Goal: Find specific fact: Find specific fact

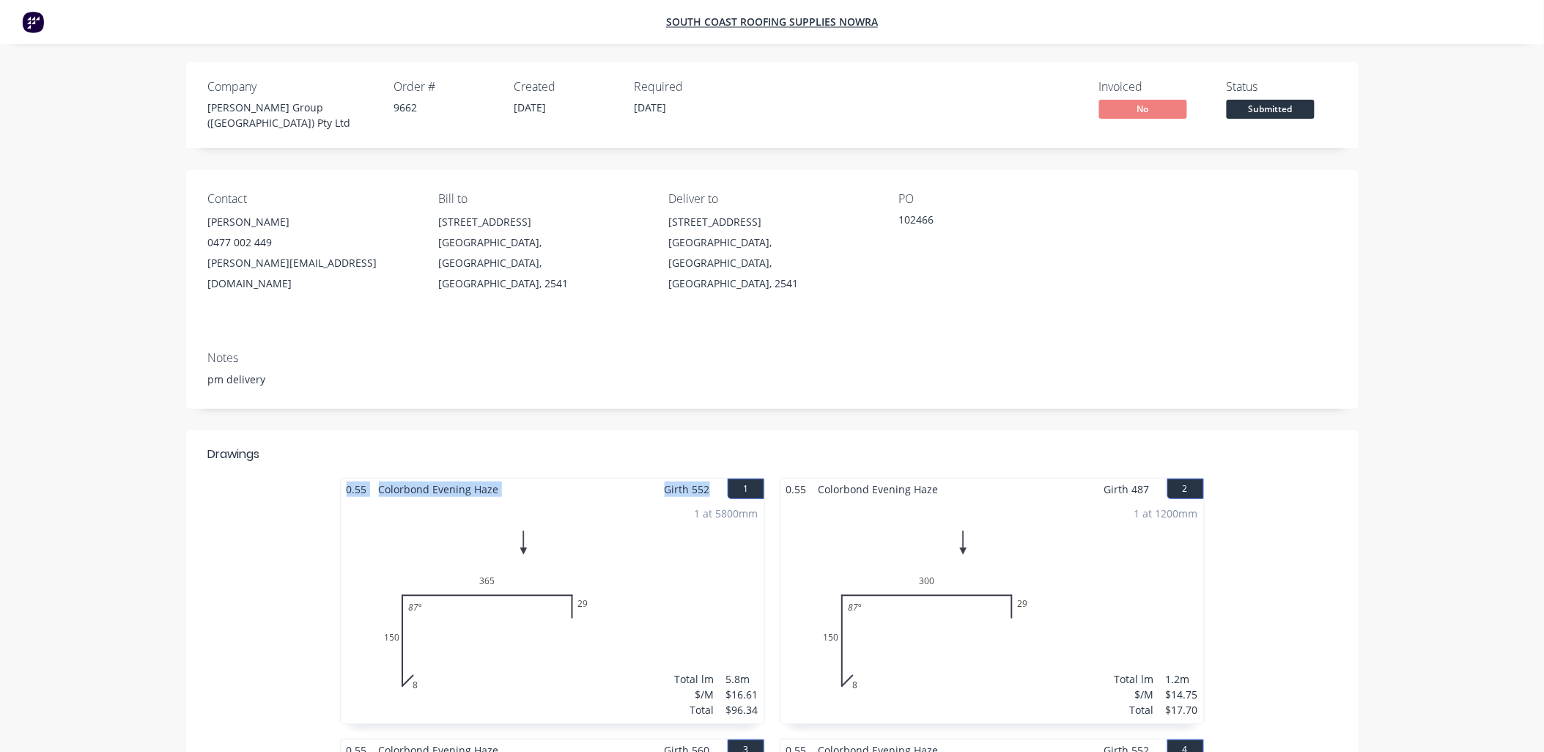
drag, startPoint x: 709, startPoint y: 459, endPoint x: 418, endPoint y: 445, distance: 291.1
copy div "0.55 Colorbond Evening Haze Girth 552"
drag, startPoint x: 1152, startPoint y: 456, endPoint x: 779, endPoint y: 459, distance: 372.9
click at [779, 478] on div "0.55 Colorbond Evening Haze Girth 487 2 0 8 150 300 29 87 º 0 8 150 300 29 87 º…" at bounding box center [991, 601] width 425 height 246
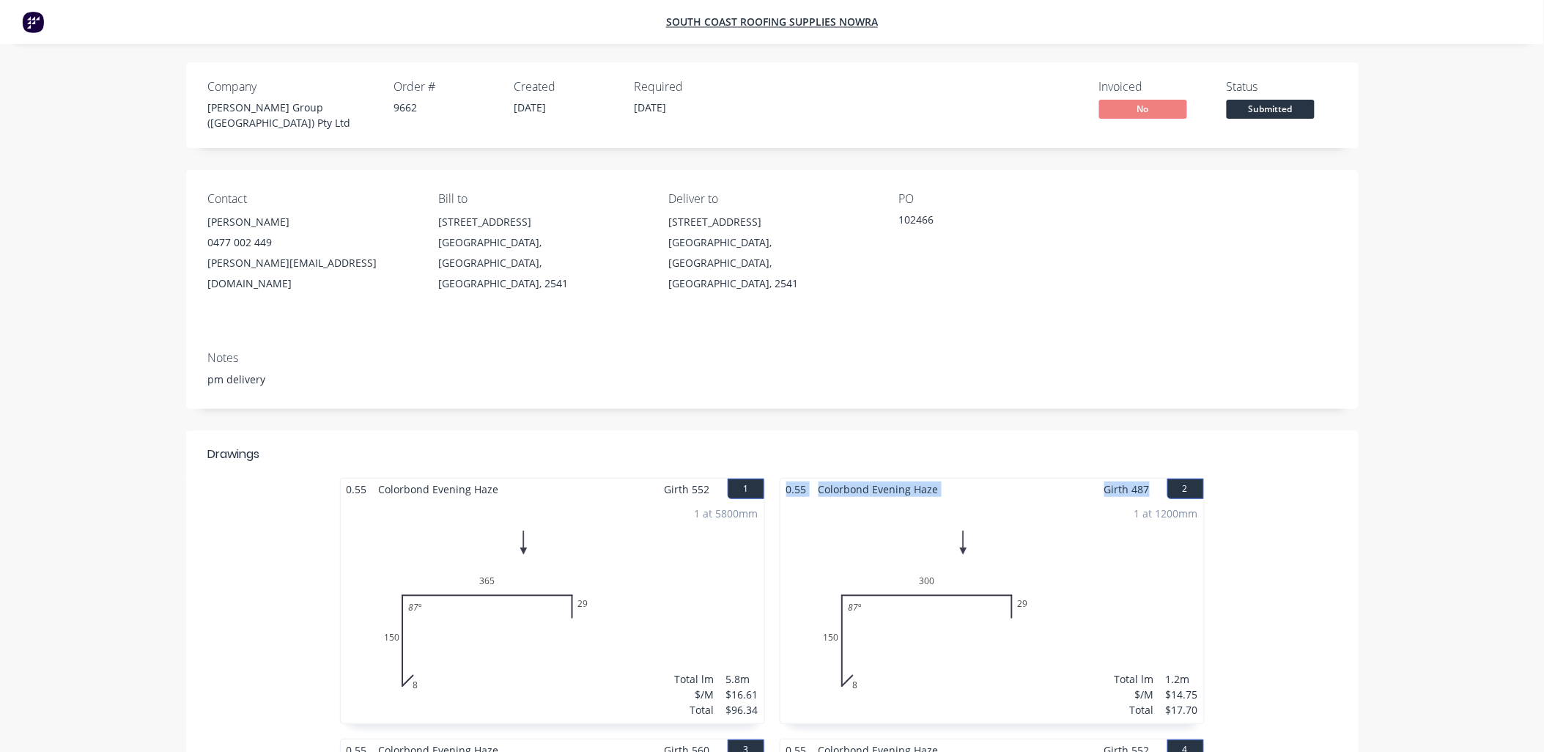
copy div "0.55 Colorbond Evening Haze Girth 487"
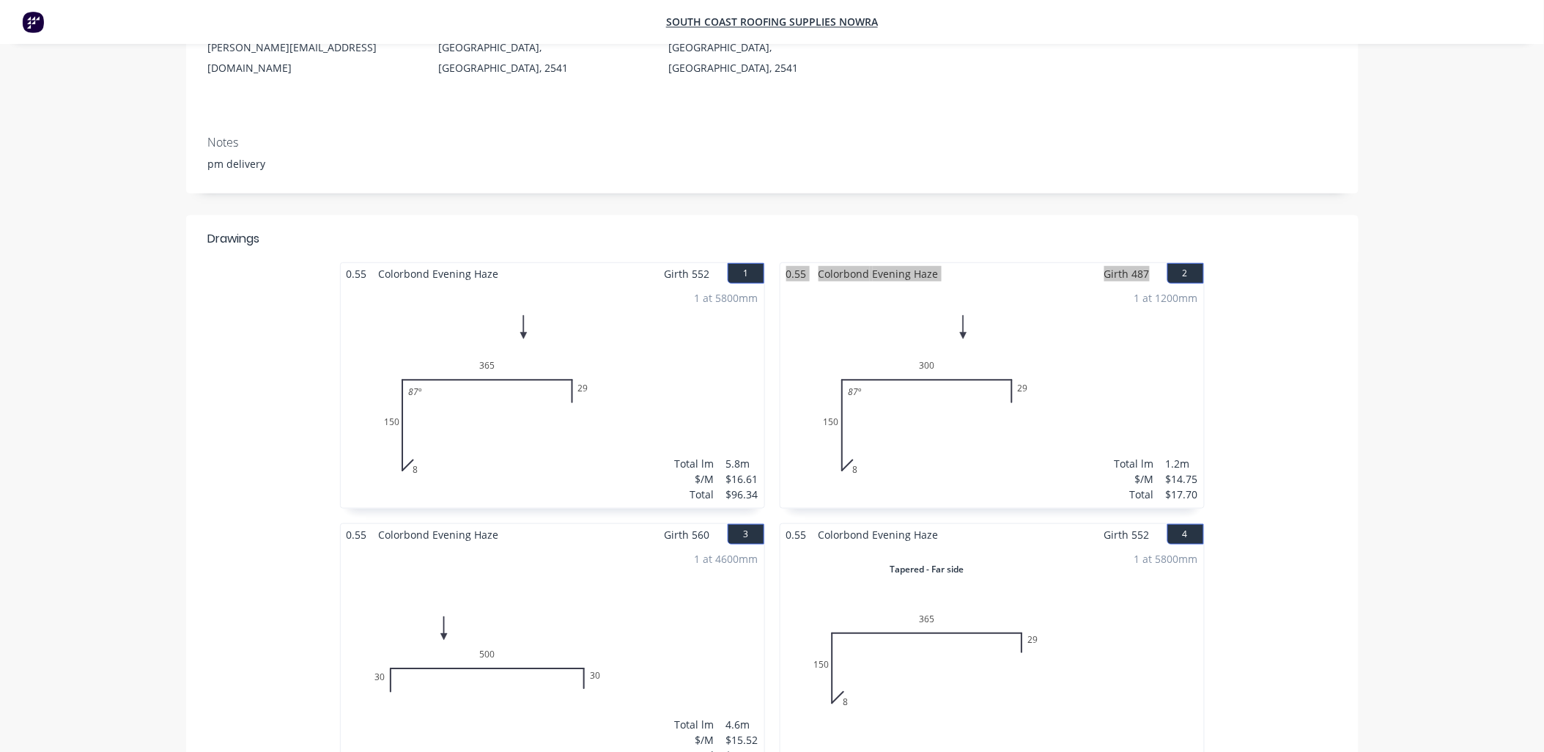
scroll to position [244, 0]
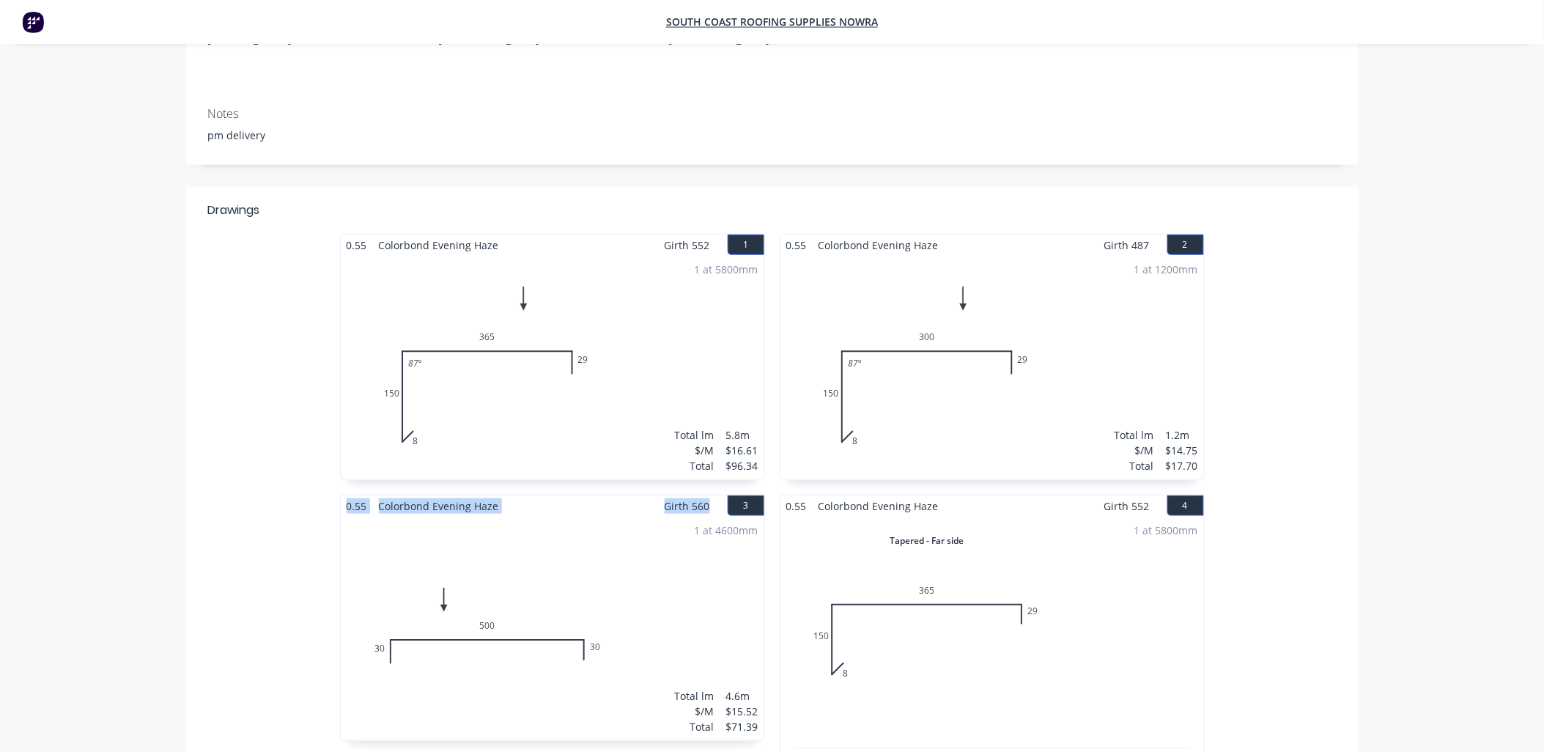
drag, startPoint x: 708, startPoint y: 473, endPoint x: 342, endPoint y: 474, distance: 366.3
click at [342, 495] on div "0.55 Colorbond Evening Haze Girth 560 3" at bounding box center [552, 505] width 423 height 21
copy div "0.55 Colorbond Evening Haze Girth 560"
drag, startPoint x: 1149, startPoint y: 474, endPoint x: 782, endPoint y: 478, distance: 367.0
click at [782, 495] on div "0.55 Colorbond Evening Haze Girth 552 4" at bounding box center [991, 505] width 423 height 21
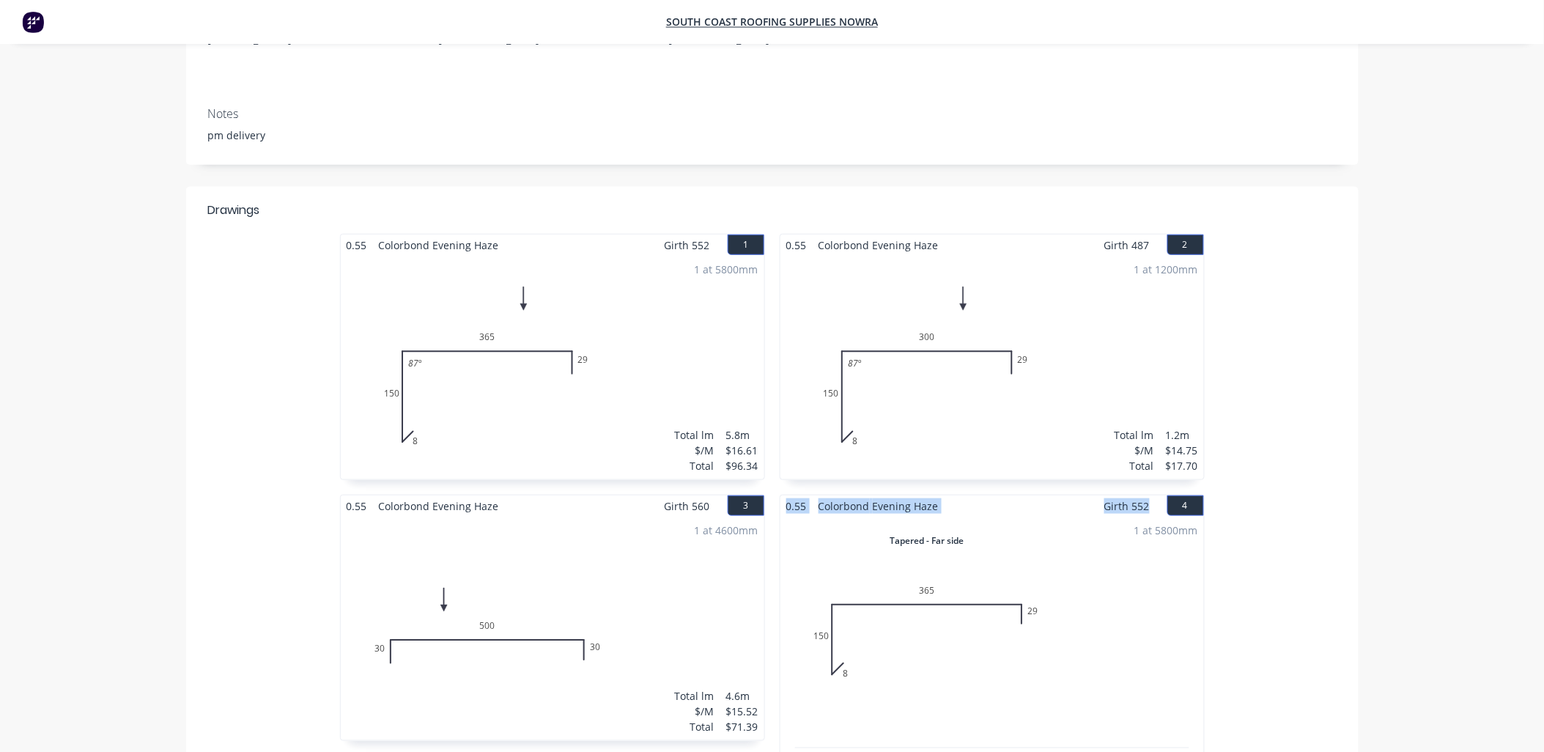
copy div "0.55 Colorbond Evening Haze Girth 552"
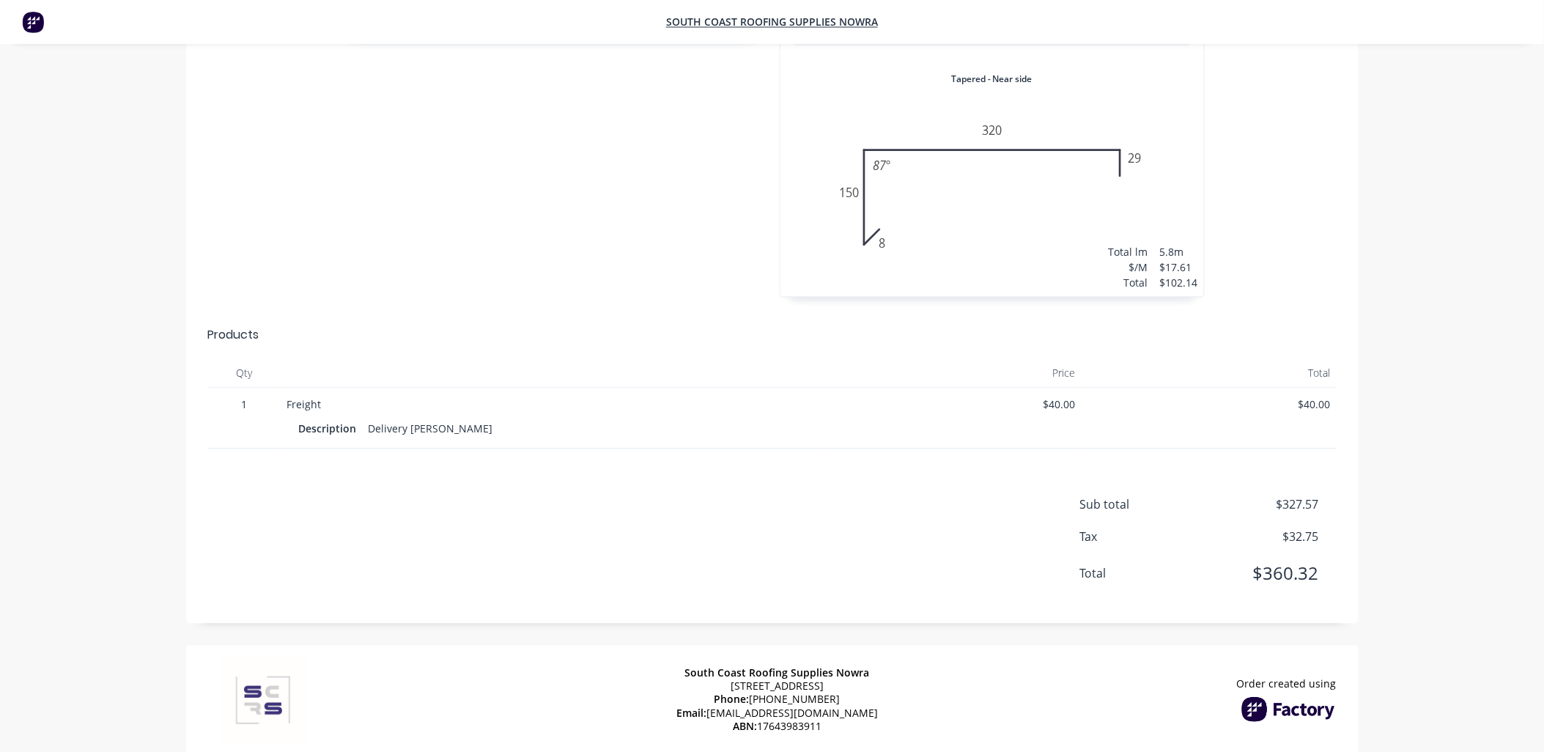
scroll to position [947, 0]
